Goal: Transaction & Acquisition: Purchase product/service

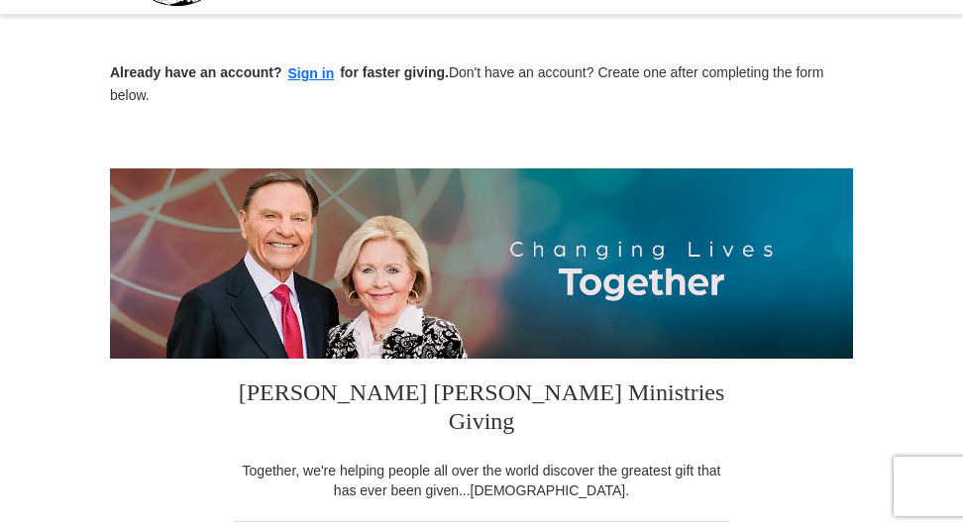
scroll to position [22, 0]
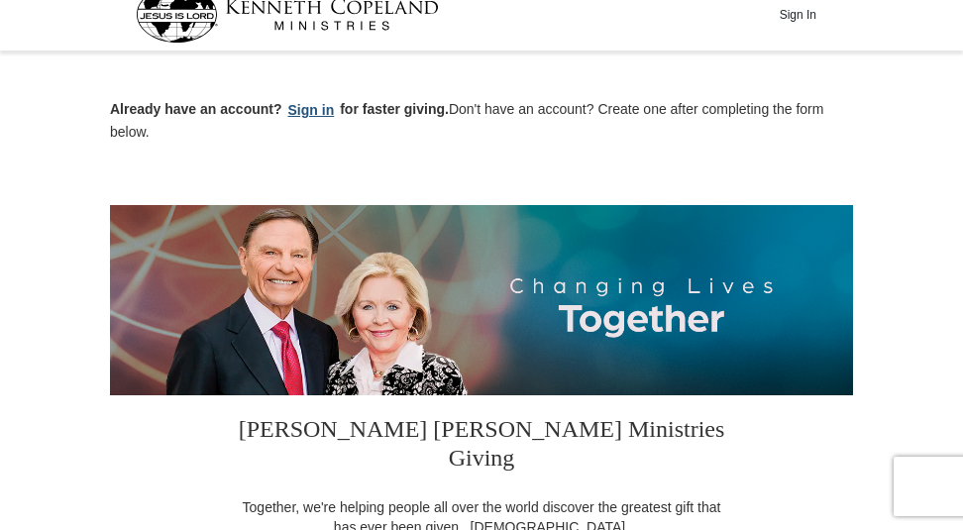
click at [341, 122] on button "Sign in" at bounding box center [311, 110] width 58 height 23
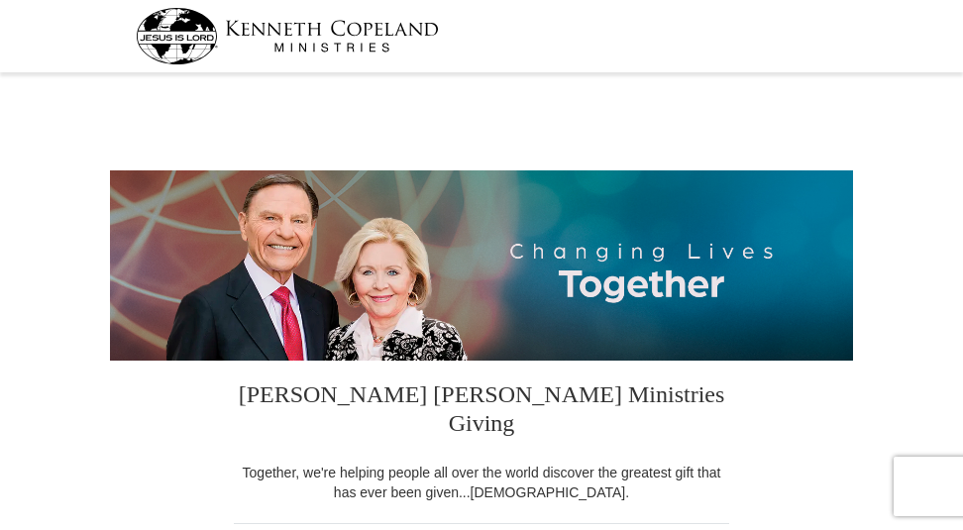
select select "[GEOGRAPHIC_DATA]"
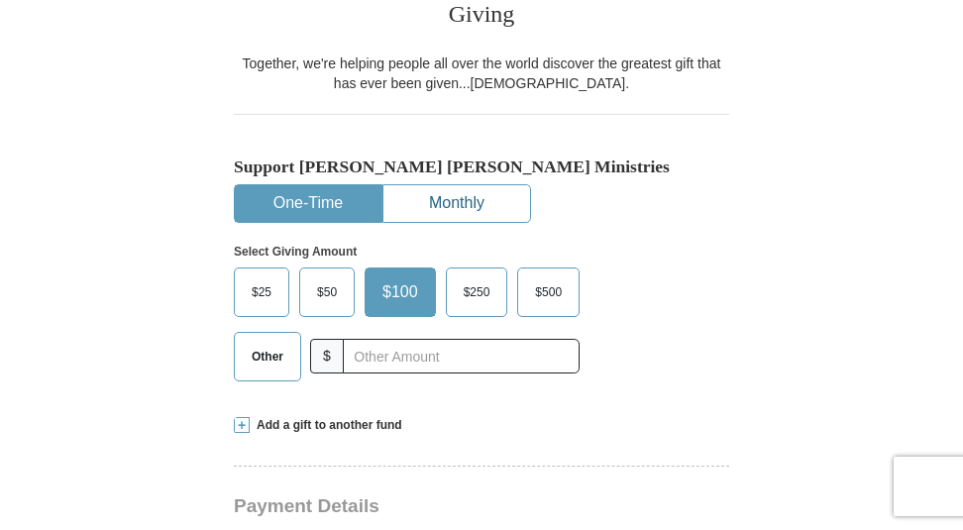
scroll to position [410, 0]
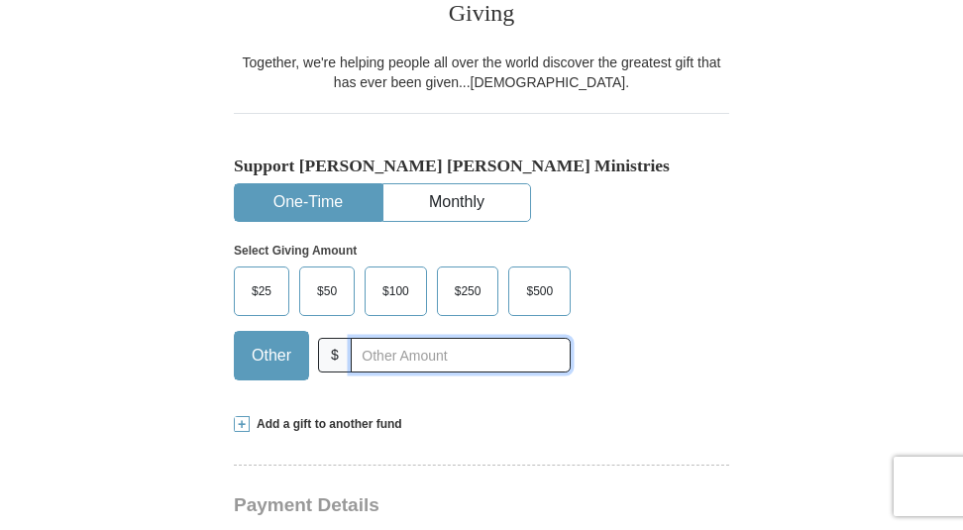
click at [391, 372] on input "text" at bounding box center [461, 355] width 220 height 35
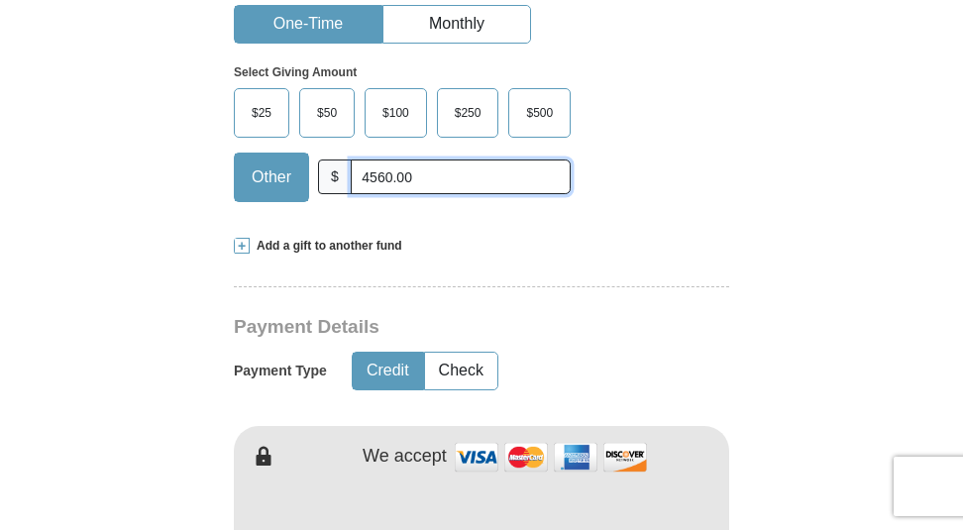
scroll to position [590, 0]
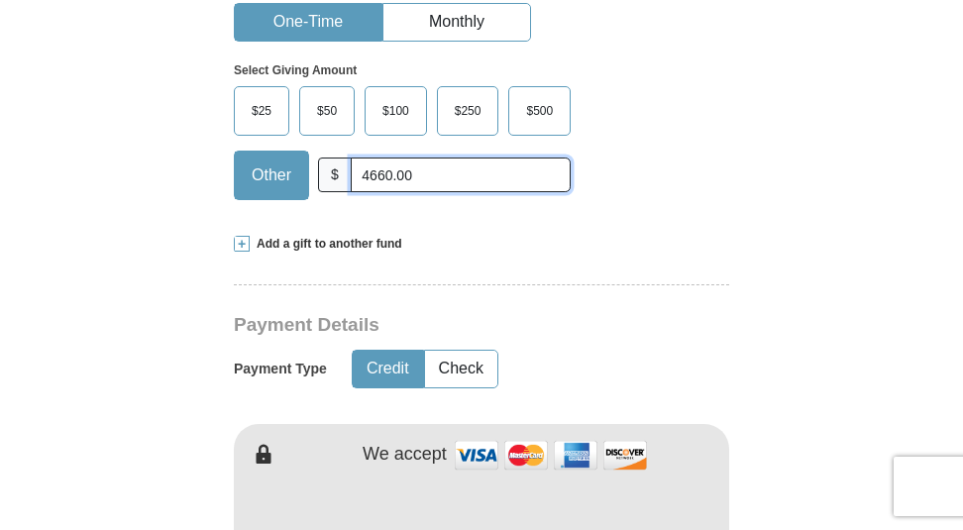
type input "4660.00"
click at [423, 387] on button "Credit" at bounding box center [388, 369] width 70 height 37
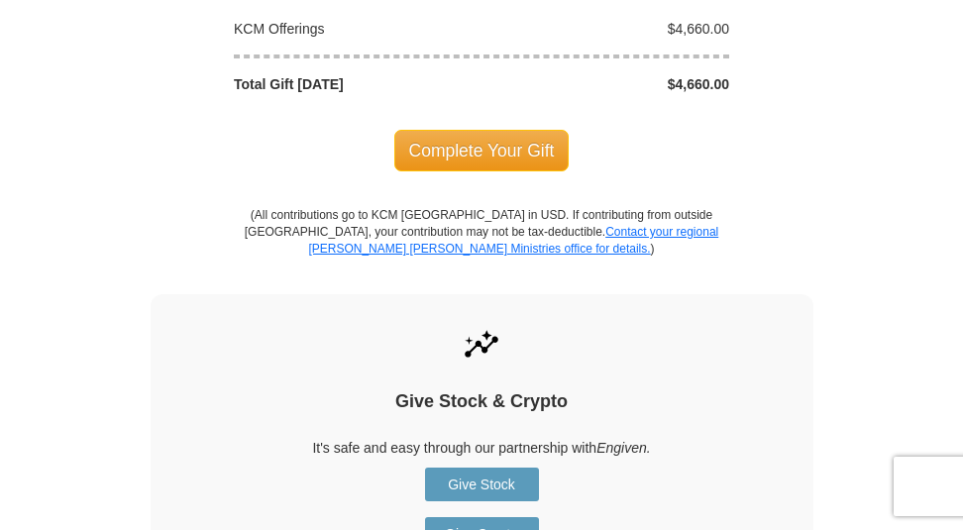
scroll to position [1869, 0]
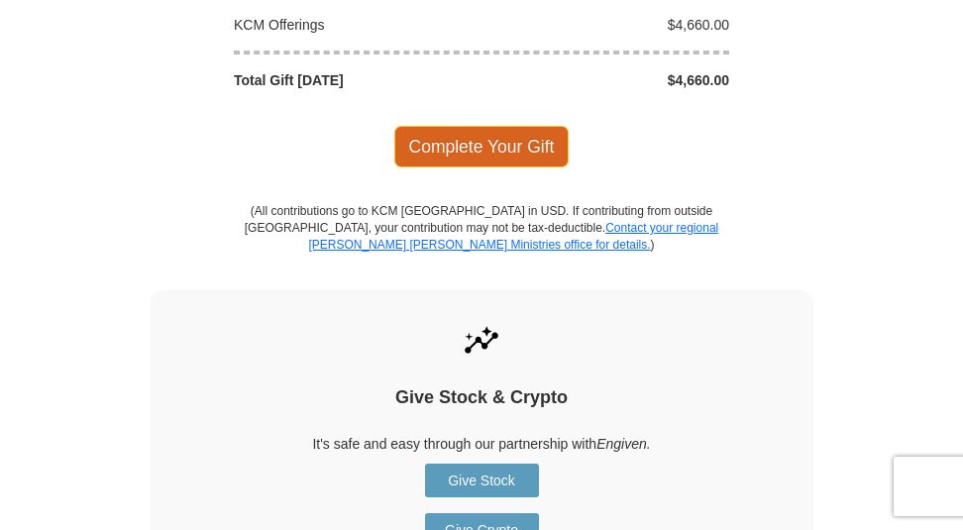
type input "[PERSON_NAME]"
click at [483, 167] on span "Complete Your Gift" at bounding box center [481, 147] width 175 height 42
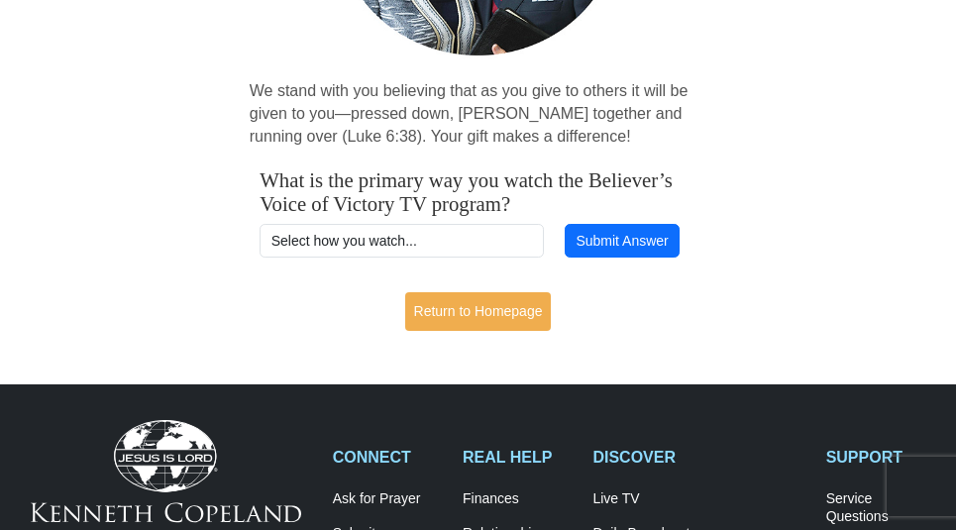
scroll to position [365, 0]
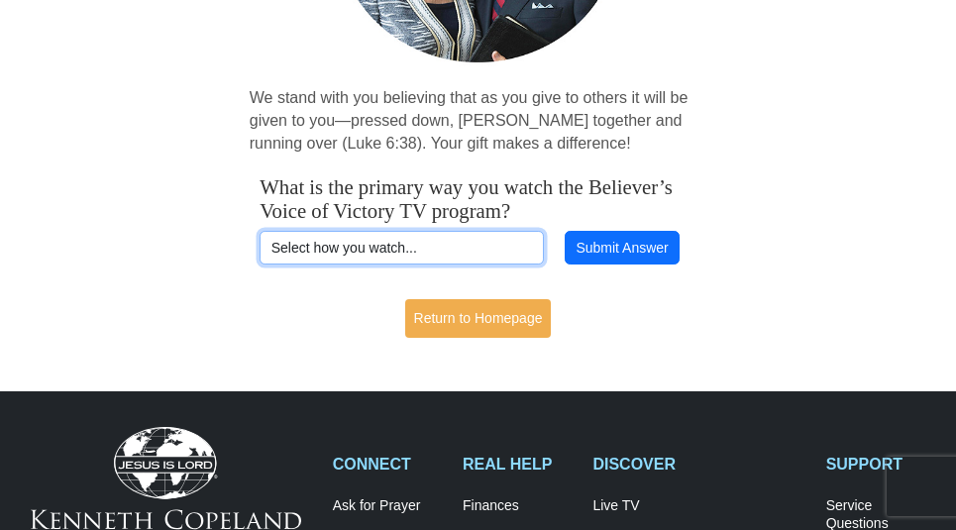
select select "VICTORYCOM"
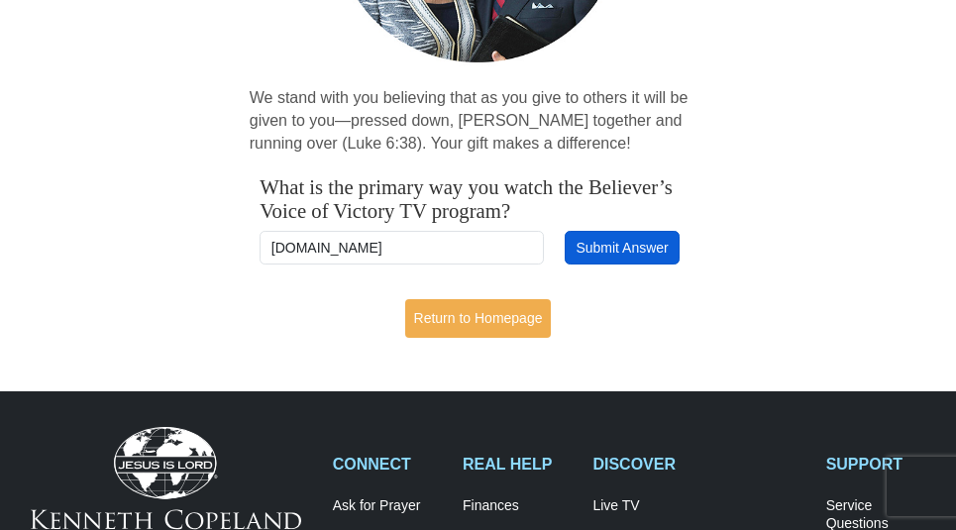
click at [634, 264] on button "Submit Answer" at bounding box center [622, 248] width 115 height 34
